Goal: Task Accomplishment & Management: Manage account settings

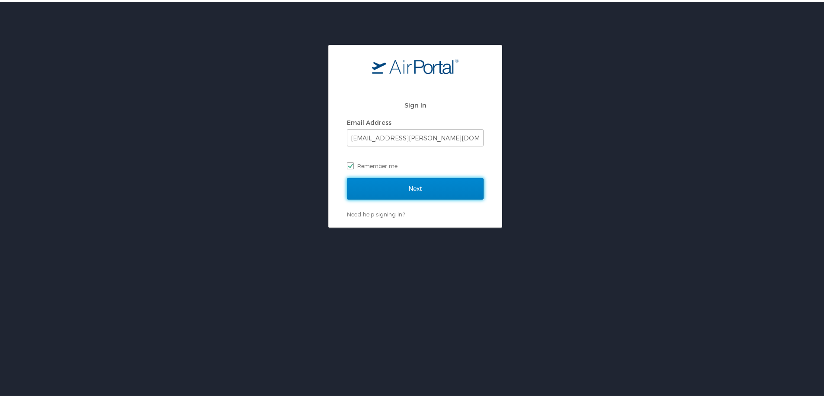
click at [409, 190] on input "Next" at bounding box center [415, 187] width 137 height 22
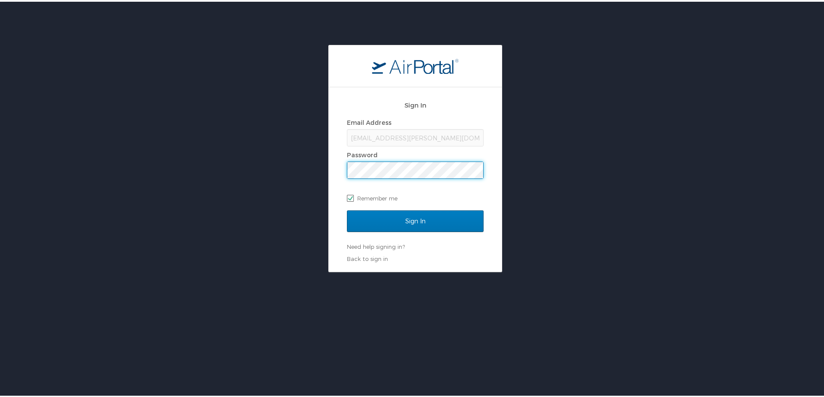
click at [347, 209] on input "Sign In" at bounding box center [415, 220] width 137 height 22
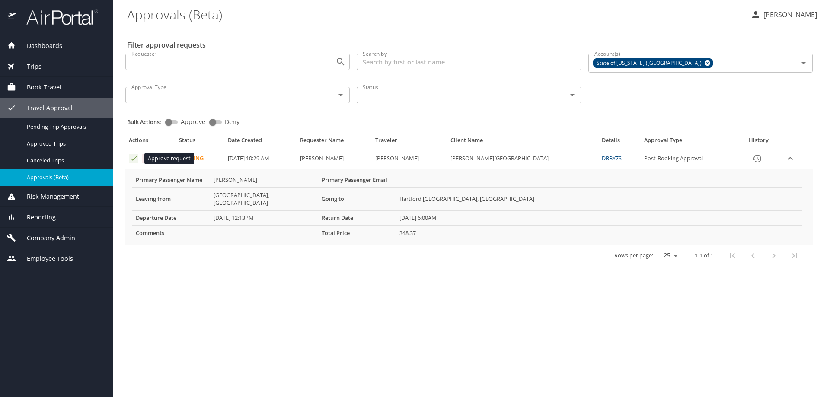
click at [132, 160] on icon "Approval table" at bounding box center [134, 158] width 8 height 8
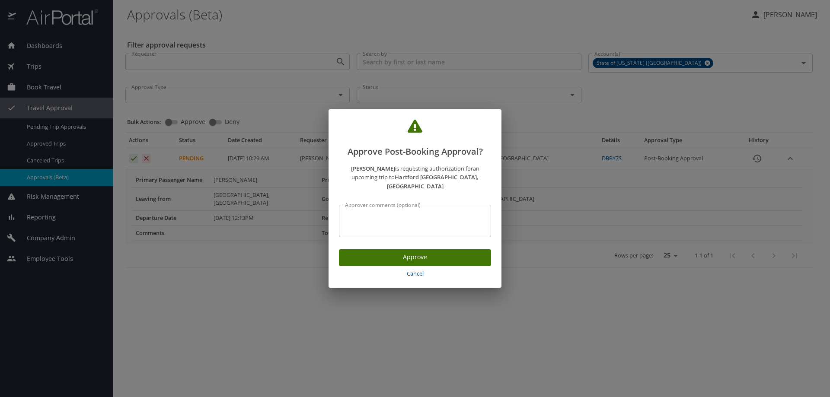
click at [377, 220] on textarea "Approver comments (optional)" at bounding box center [415, 221] width 140 height 16
type textarea "David Okpo P2601207"
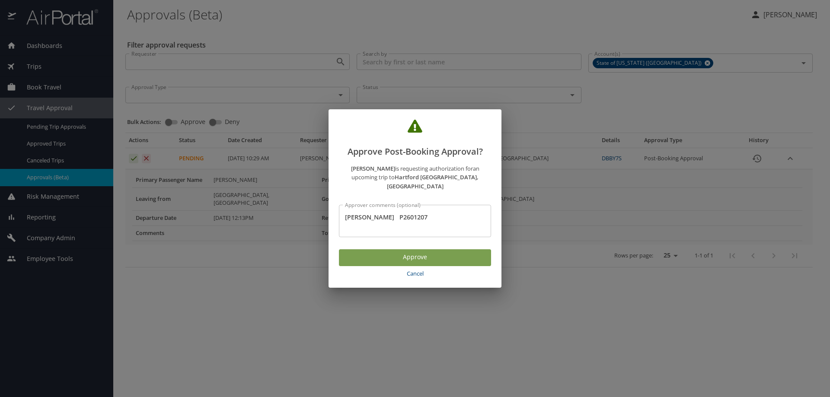
click at [426, 252] on span "Approve" at bounding box center [415, 257] width 138 height 11
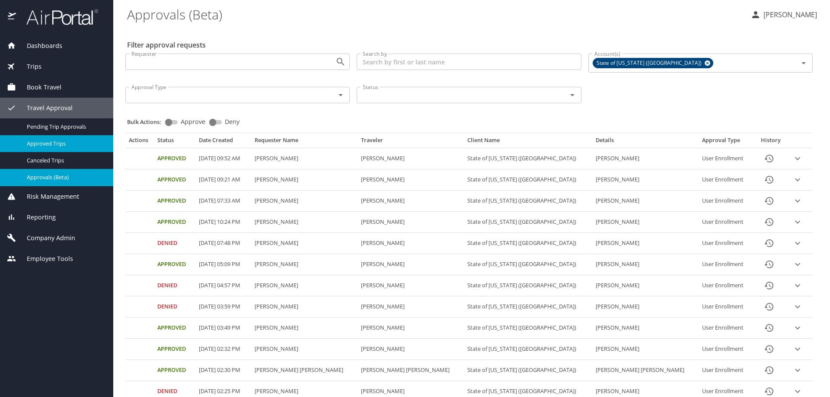
click at [56, 143] on span "Approved Trips" at bounding box center [65, 144] width 76 height 8
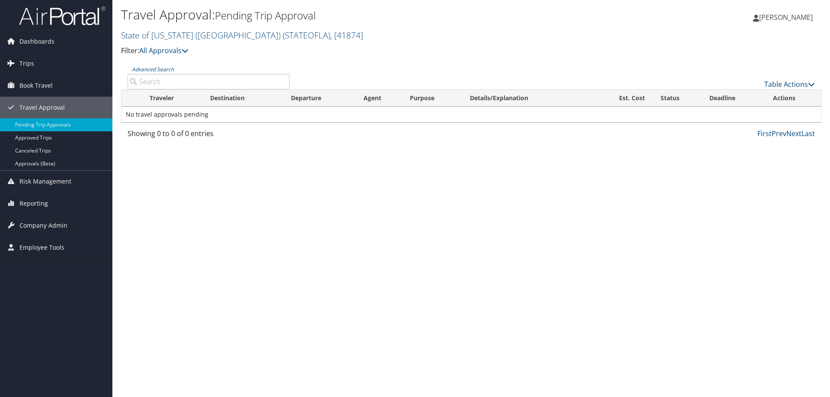
click at [181, 83] on input "Advanced Search" at bounding box center [209, 82] width 162 height 16
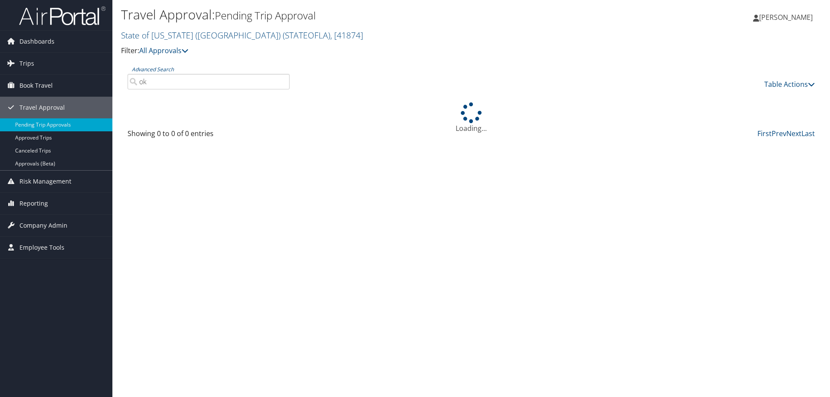
type input "o"
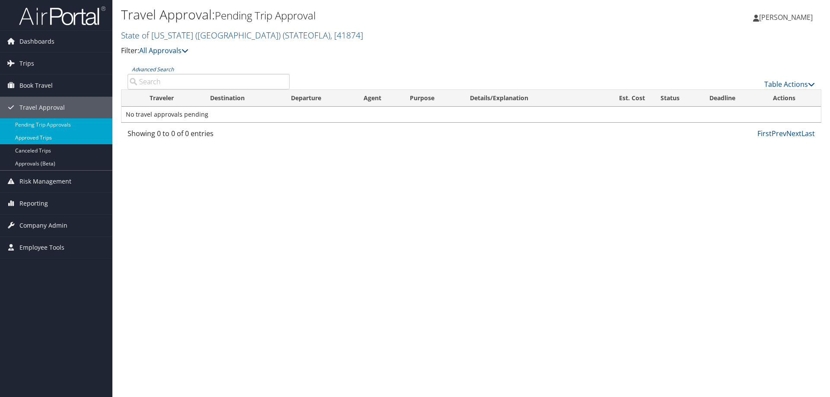
click at [30, 139] on link "Approved Trips" at bounding box center [56, 137] width 112 height 13
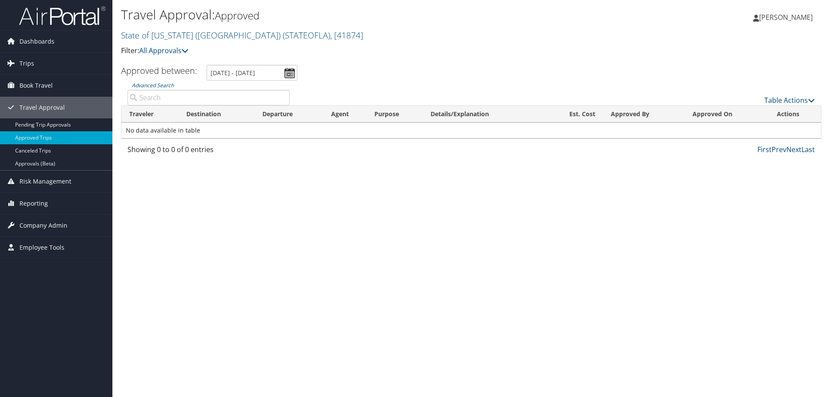
click at [165, 95] on input "Advanced Search" at bounding box center [209, 98] width 162 height 16
type input "okpo"
click at [32, 165] on link "Approvals (Beta)" at bounding box center [56, 163] width 112 height 13
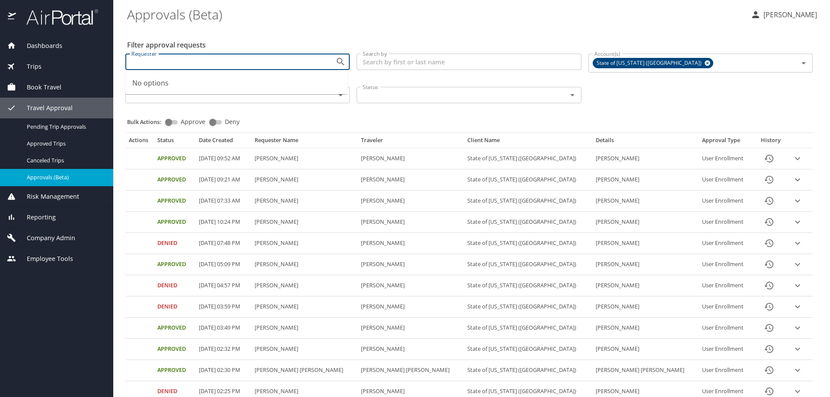
click at [224, 64] on input "Requester" at bounding box center [225, 61] width 194 height 11
